Goal: Transaction & Acquisition: Subscribe to service/newsletter

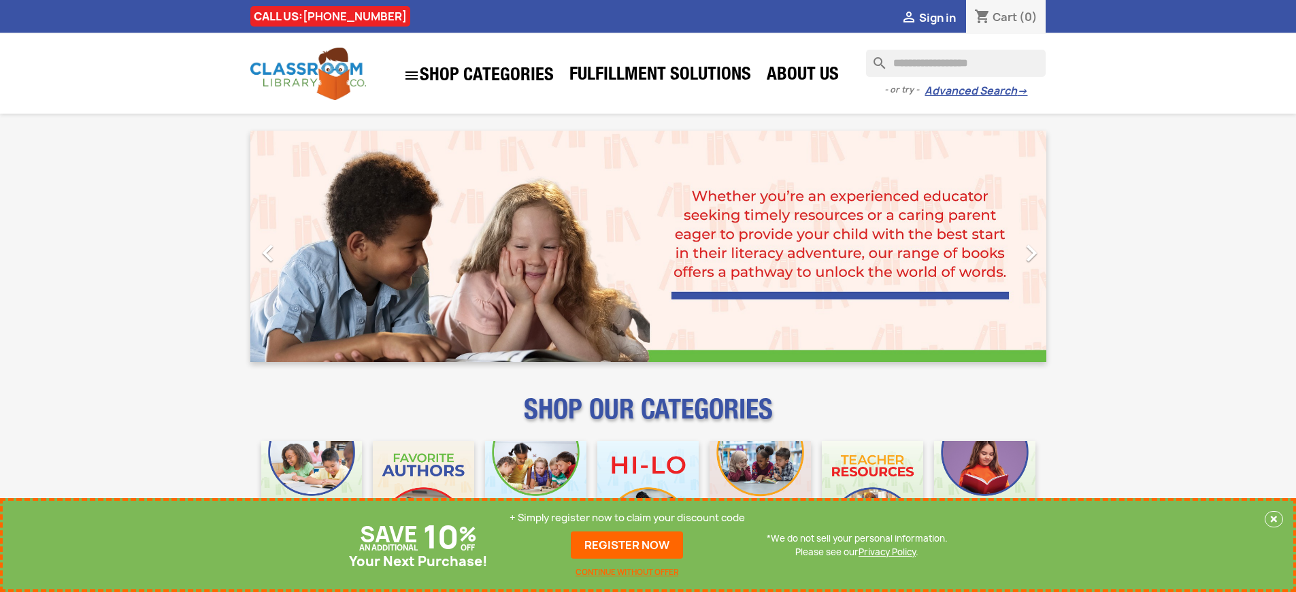
click at [627, 518] on p "+ Simply register now to claim your discount code" at bounding box center [626, 518] width 235 height 14
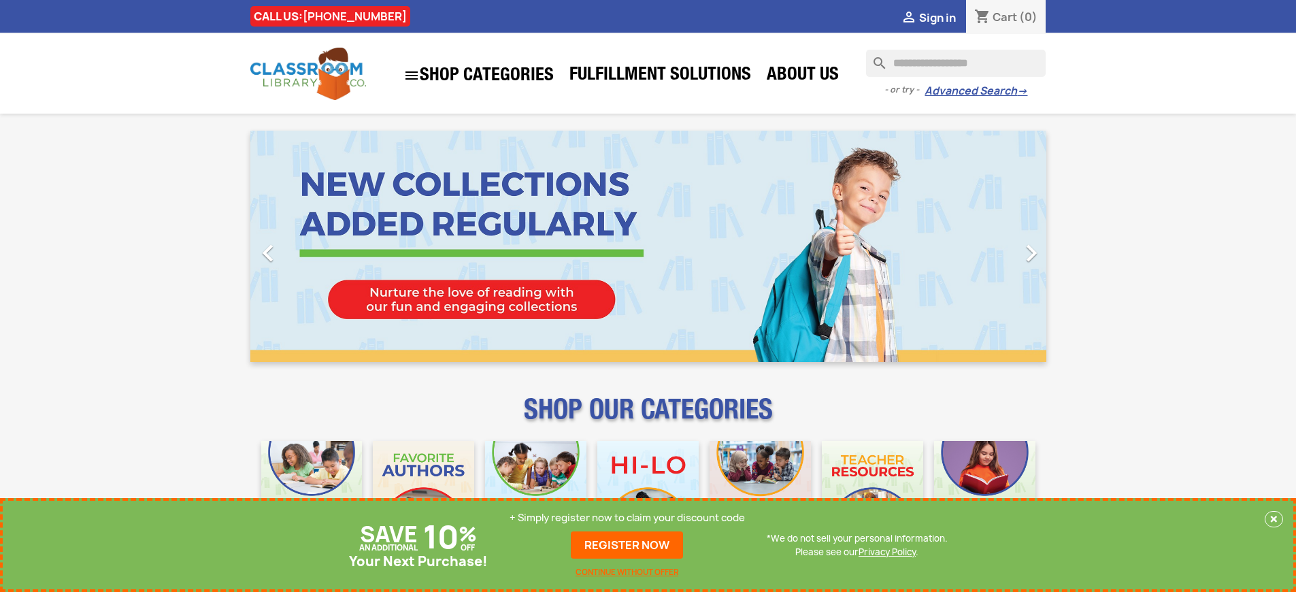
click at [627, 518] on p "+ Simply register now to claim your discount code" at bounding box center [626, 518] width 235 height 14
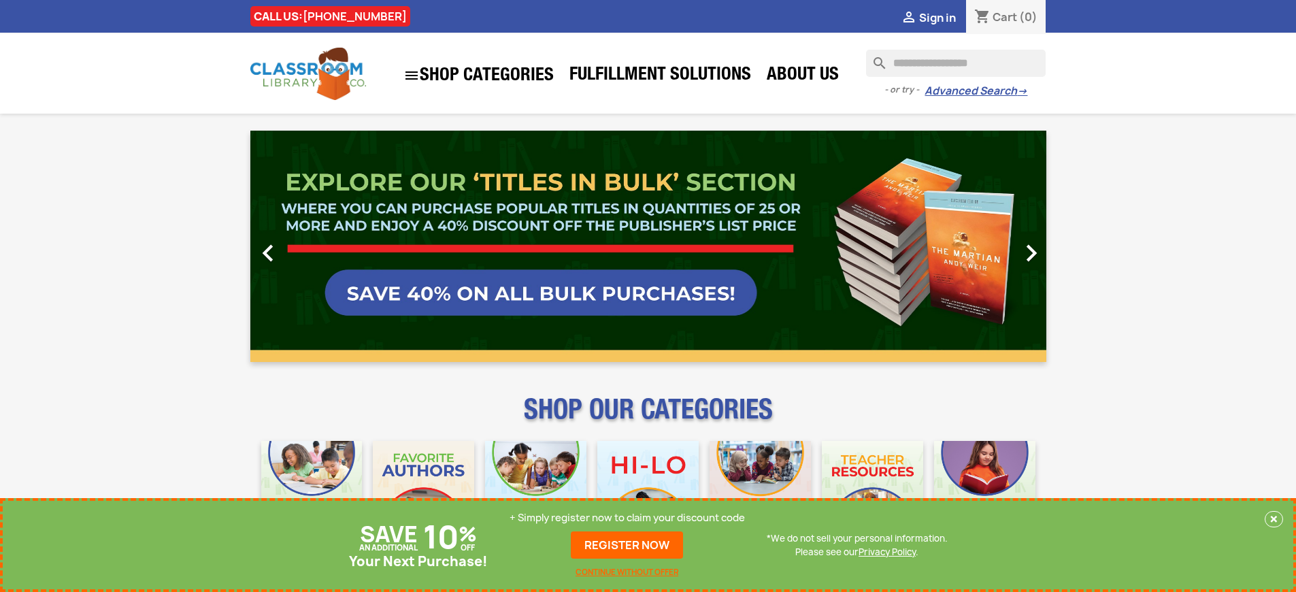
click at [627, 518] on p "+ Simply register now to claim your discount code" at bounding box center [626, 518] width 235 height 14
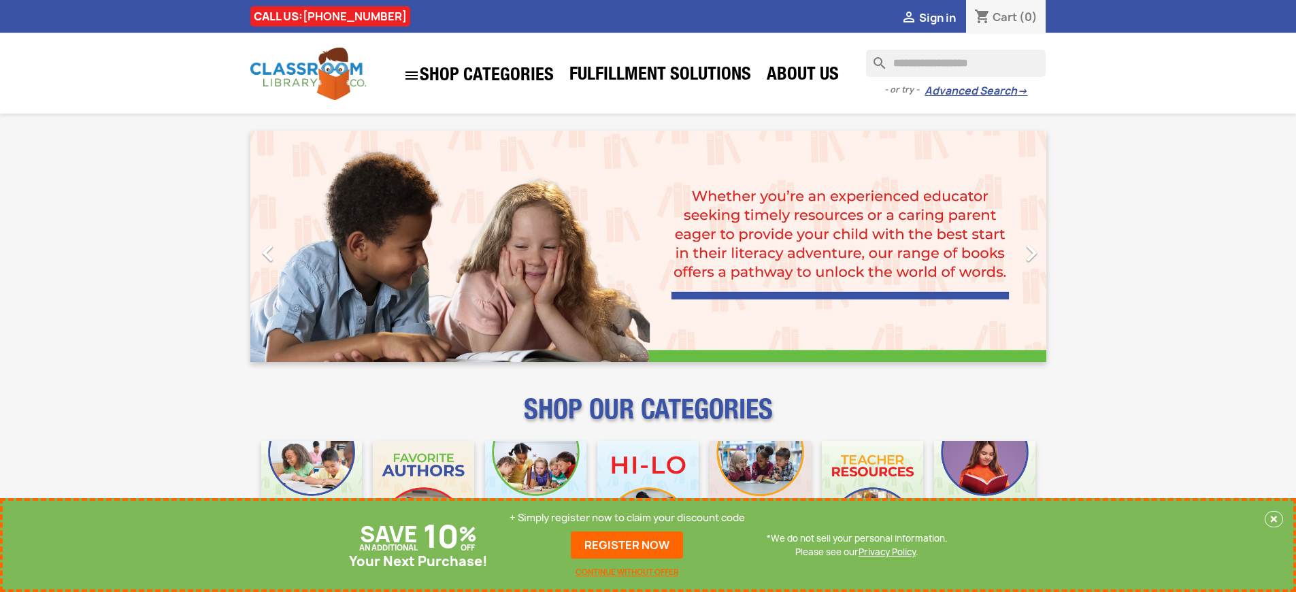
click at [627, 518] on p "+ Simply register now to claim your discount code" at bounding box center [626, 518] width 235 height 14
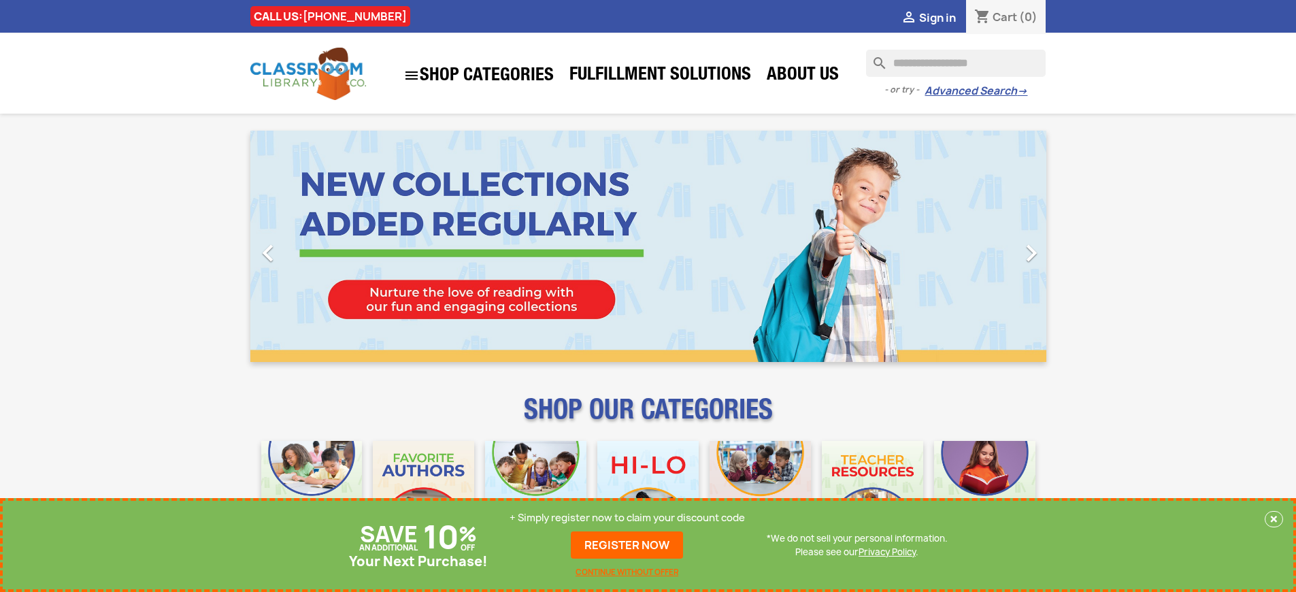
click at [627, 518] on p "+ Simply register now to claim your discount code" at bounding box center [626, 518] width 235 height 14
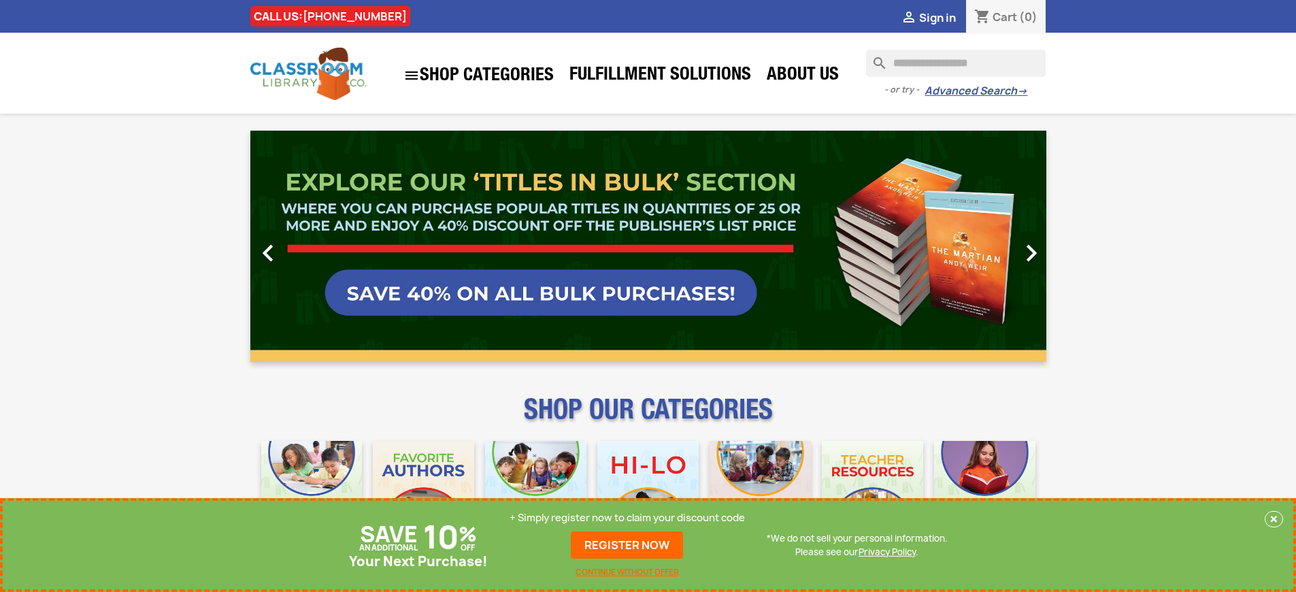
click at [627, 518] on p "+ Simply register now to claim your discount code" at bounding box center [626, 518] width 235 height 14
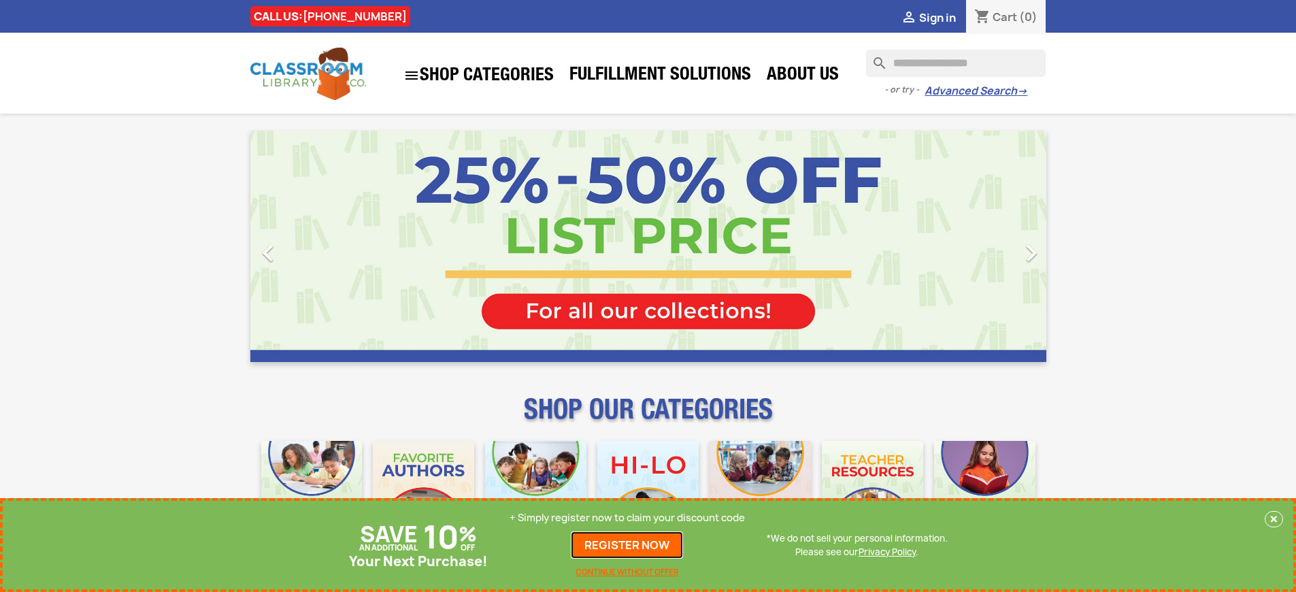
click at [627, 545] on link "REGISTER NOW" at bounding box center [627, 544] width 112 height 27
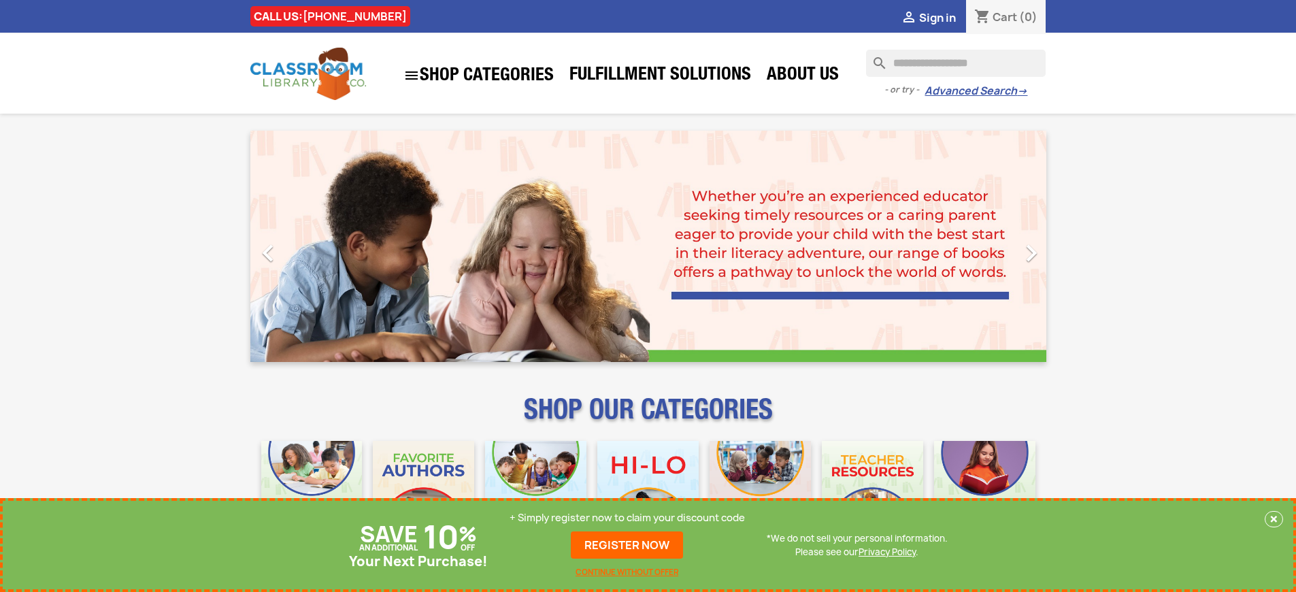
click at [627, 518] on p "+ Simply register now to claim your discount code" at bounding box center [626, 518] width 235 height 14
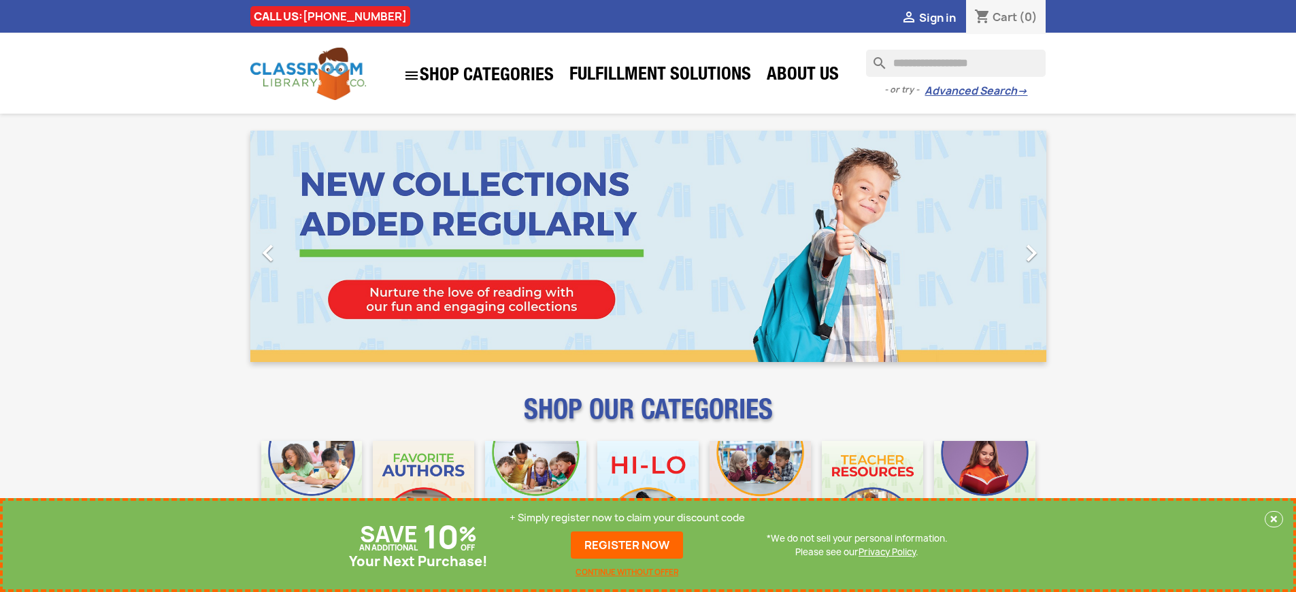
click at [627, 518] on p "+ Simply register now to claim your discount code" at bounding box center [626, 518] width 235 height 14
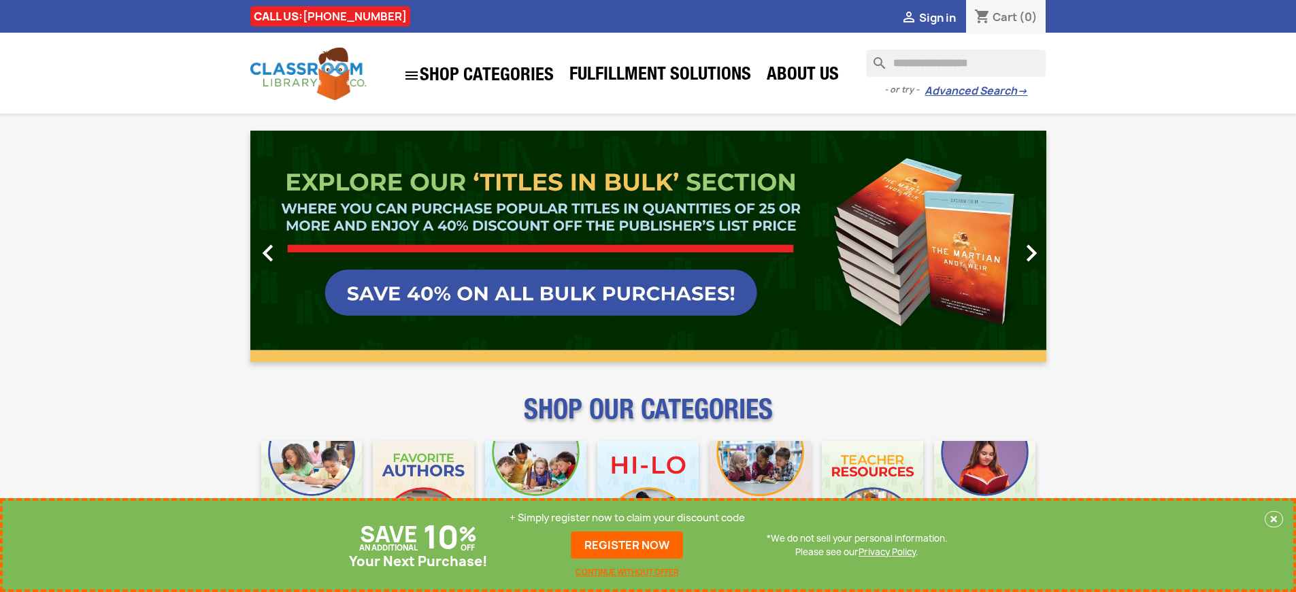
click at [627, 545] on link "REGISTER NOW" at bounding box center [627, 544] width 112 height 27
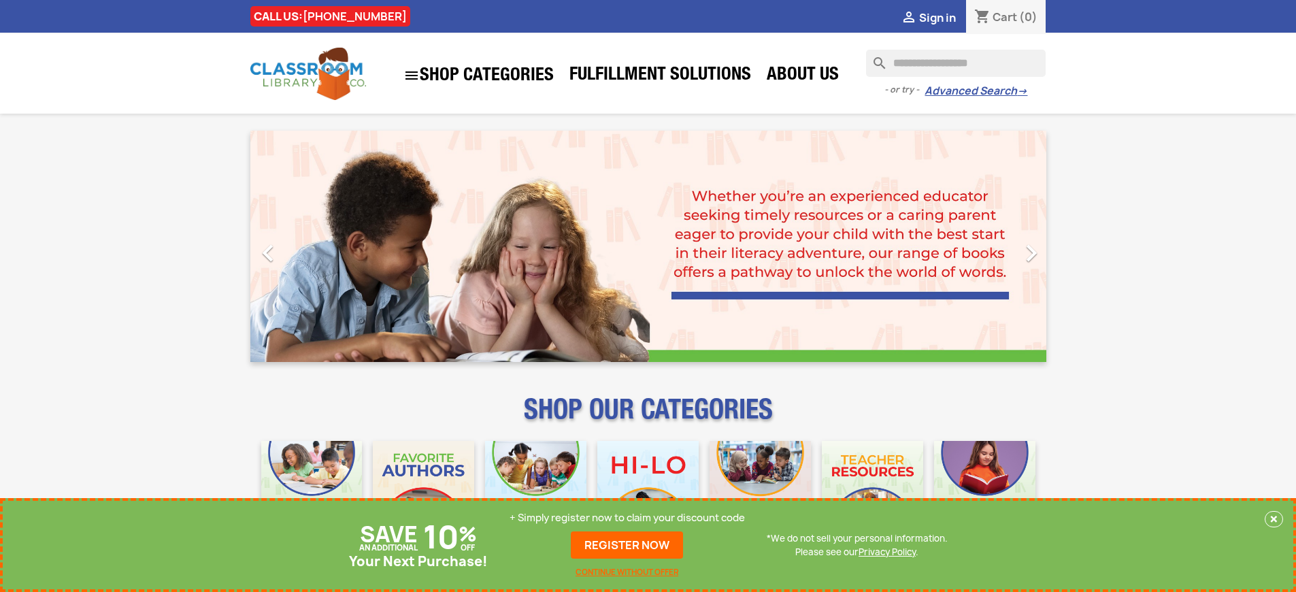
click at [627, 518] on p "+ Simply register now to claim your discount code" at bounding box center [626, 518] width 235 height 14
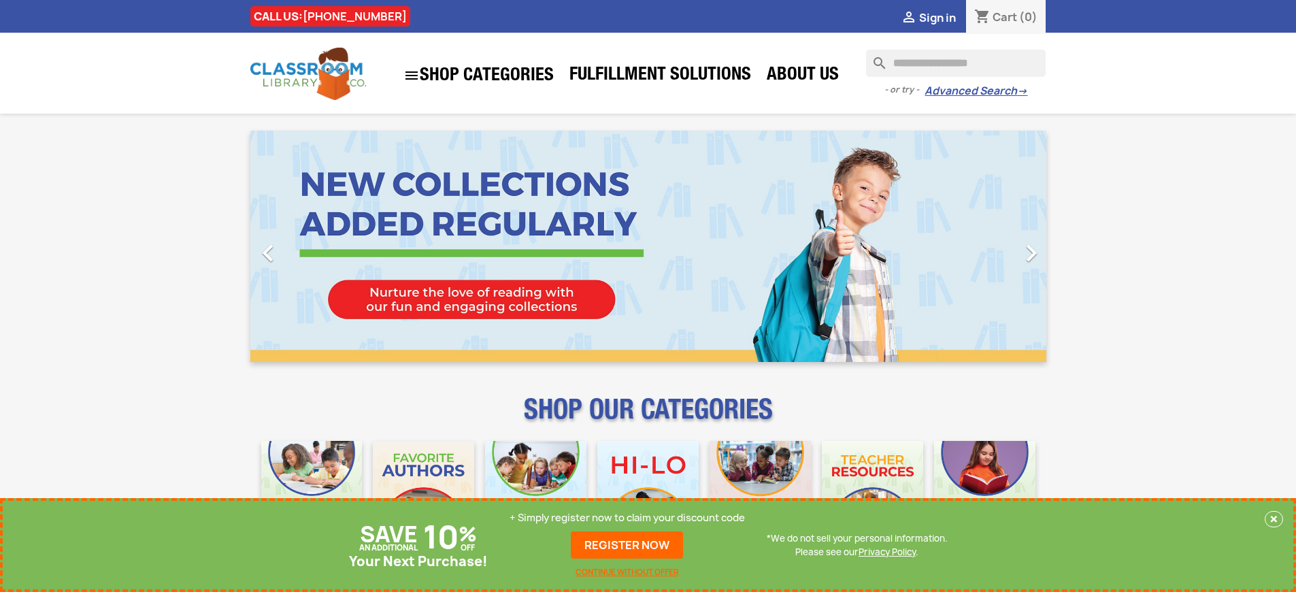
click at [627, 518] on p "+ Simply register now to claim your discount code" at bounding box center [626, 518] width 235 height 14
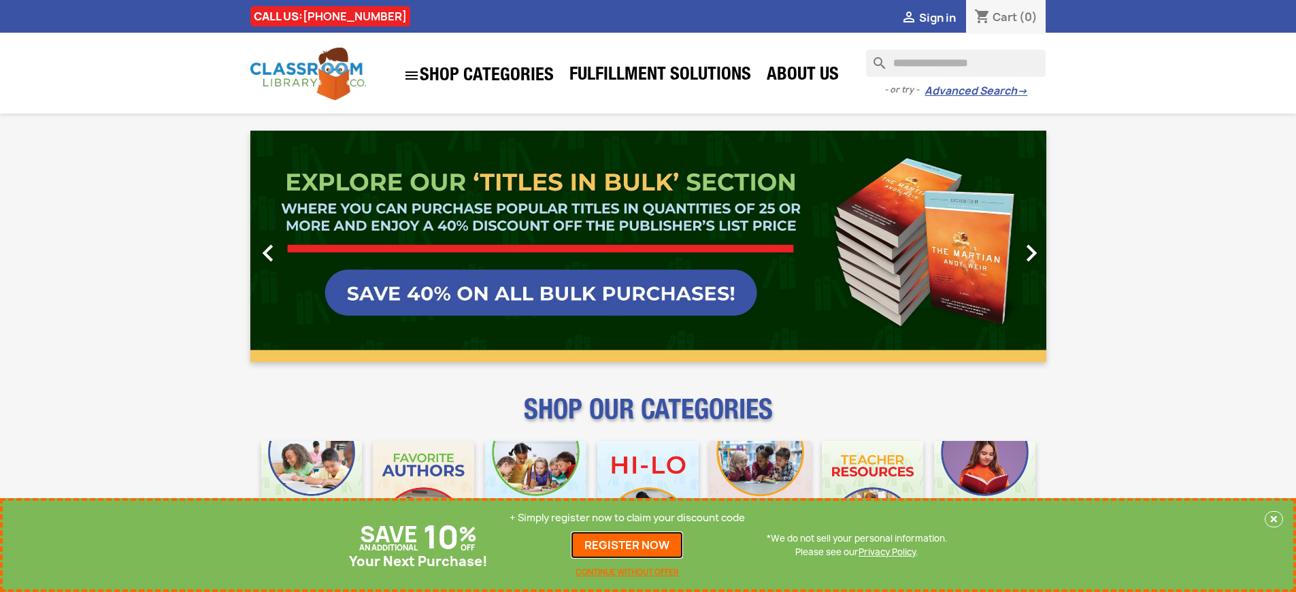
click at [627, 545] on link "REGISTER NOW" at bounding box center [627, 544] width 112 height 27
